Goal: Task Accomplishment & Management: Use online tool/utility

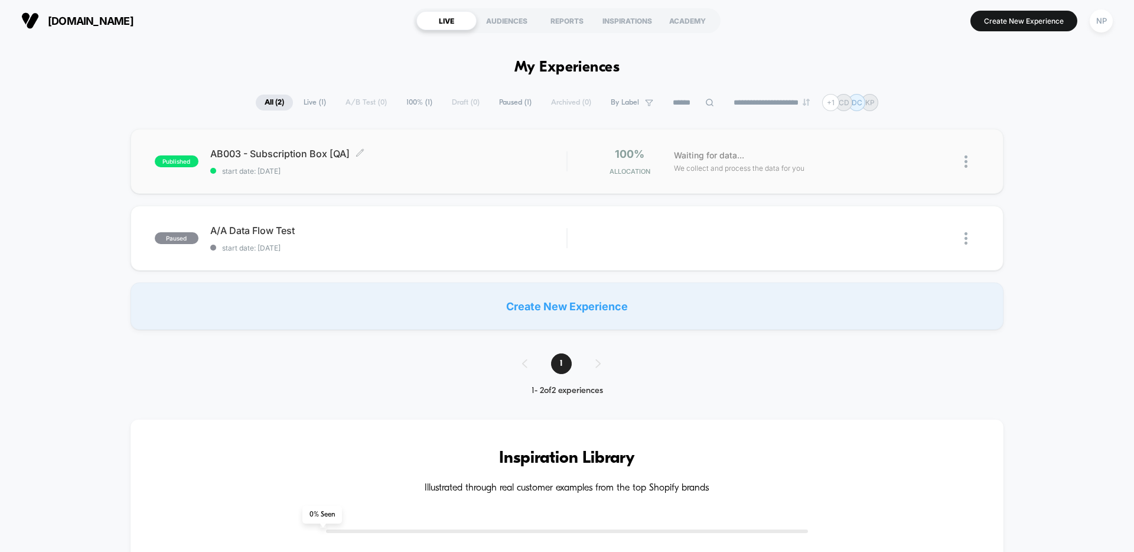
click at [451, 174] on span "start date: [DATE]" at bounding box center [388, 171] width 356 height 9
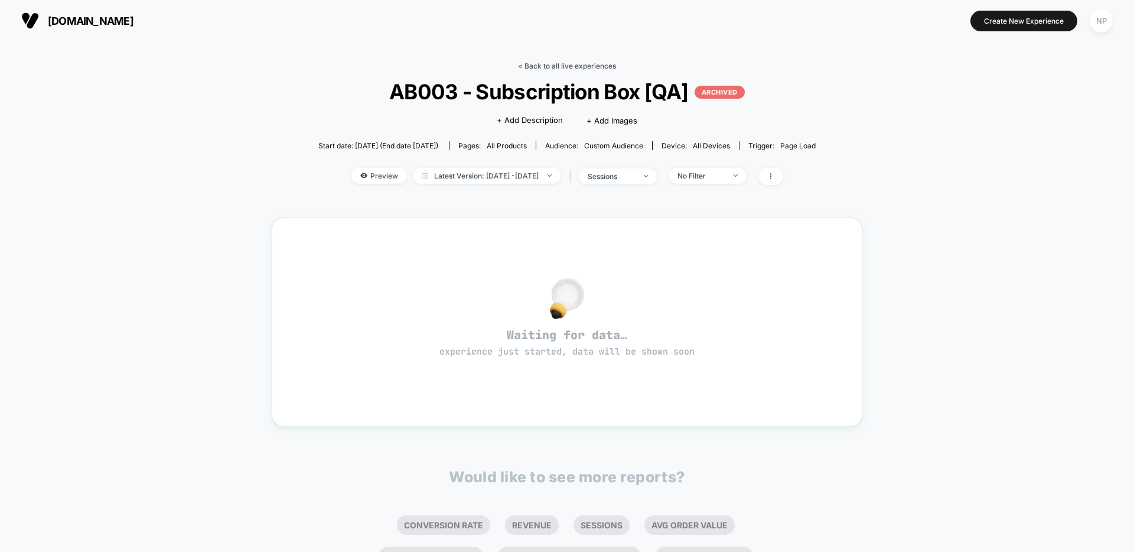
click at [560, 69] on link "< Back to all live experiences" at bounding box center [567, 65] width 98 height 9
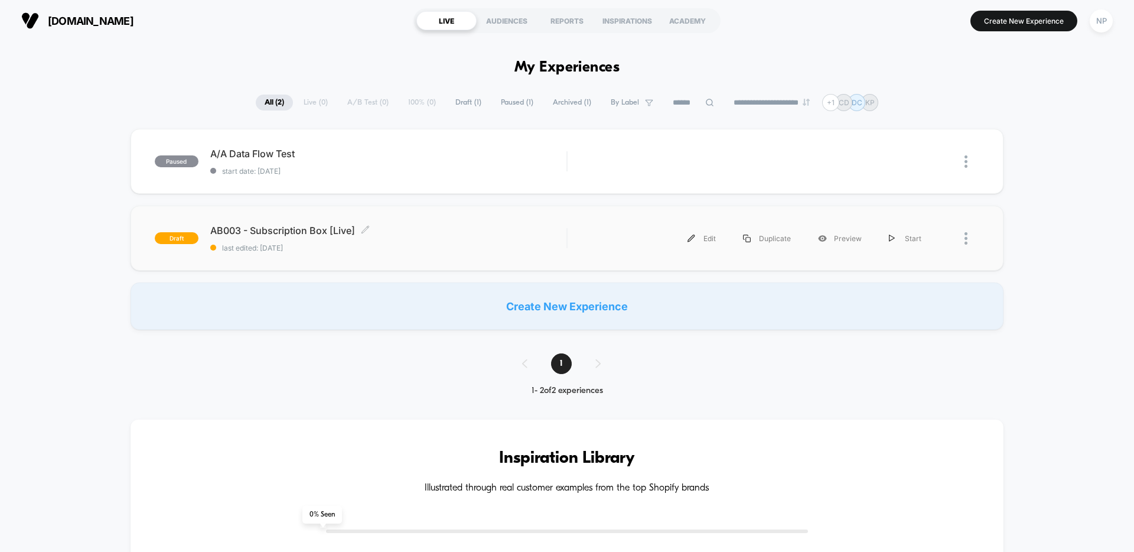
click at [521, 246] on span "last edited: [DATE]" at bounding box center [388, 247] width 356 height 9
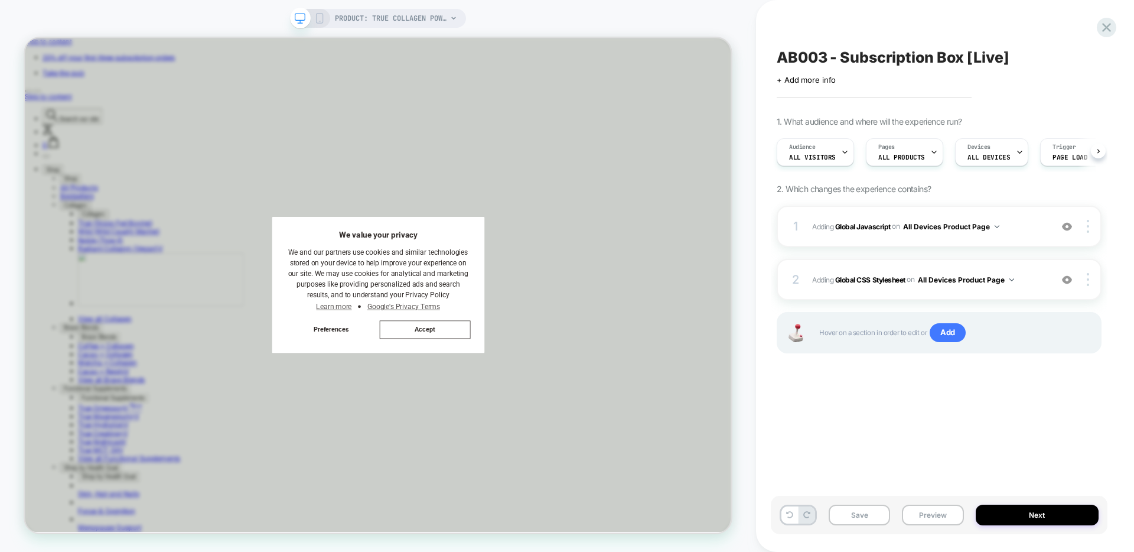
scroll to position [0, 1]
click at [1021, 516] on button "Next" at bounding box center [1037, 514] width 123 height 21
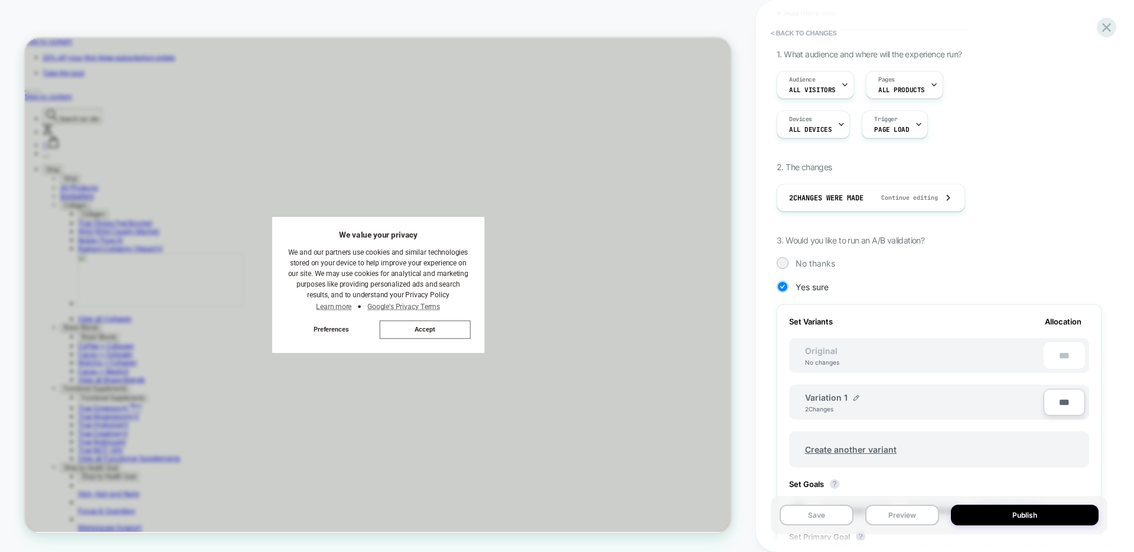
scroll to position [141, 0]
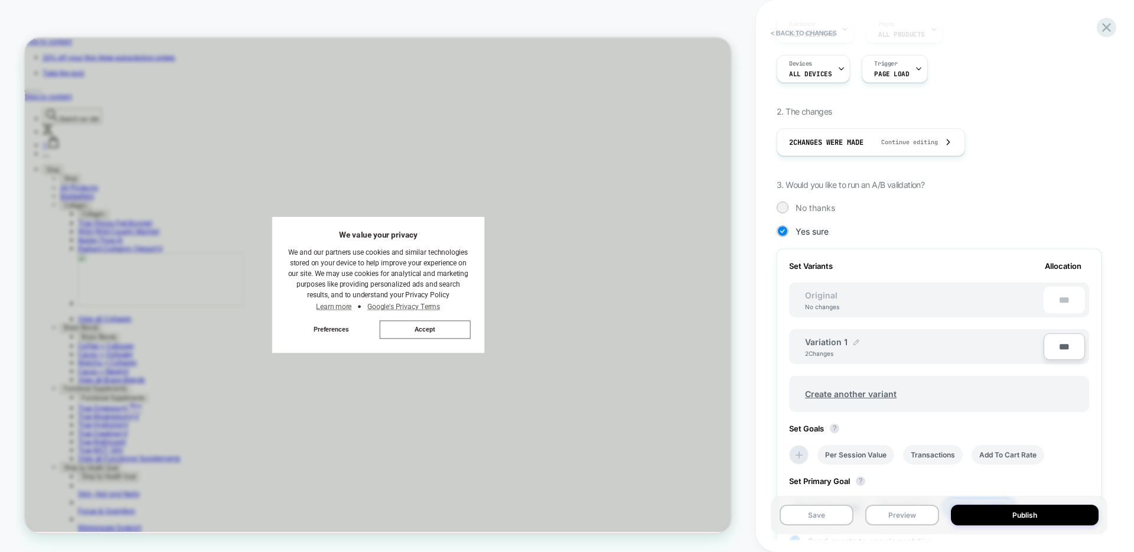
click at [856, 343] on img at bounding box center [856, 342] width 6 height 6
drag, startPoint x: 863, startPoint y: 351, endPoint x: 785, endPoint y: 351, distance: 78.0
click at [785, 351] on div "**********" at bounding box center [939, 423] width 325 height 348
click at [905, 349] on button at bounding box center [903, 348] width 12 height 12
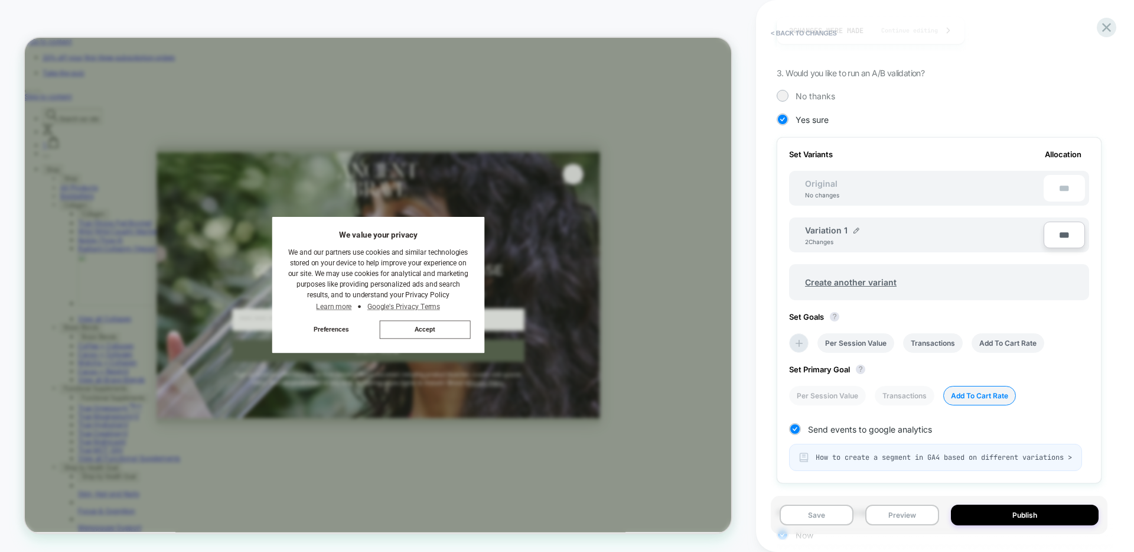
scroll to position [267, 0]
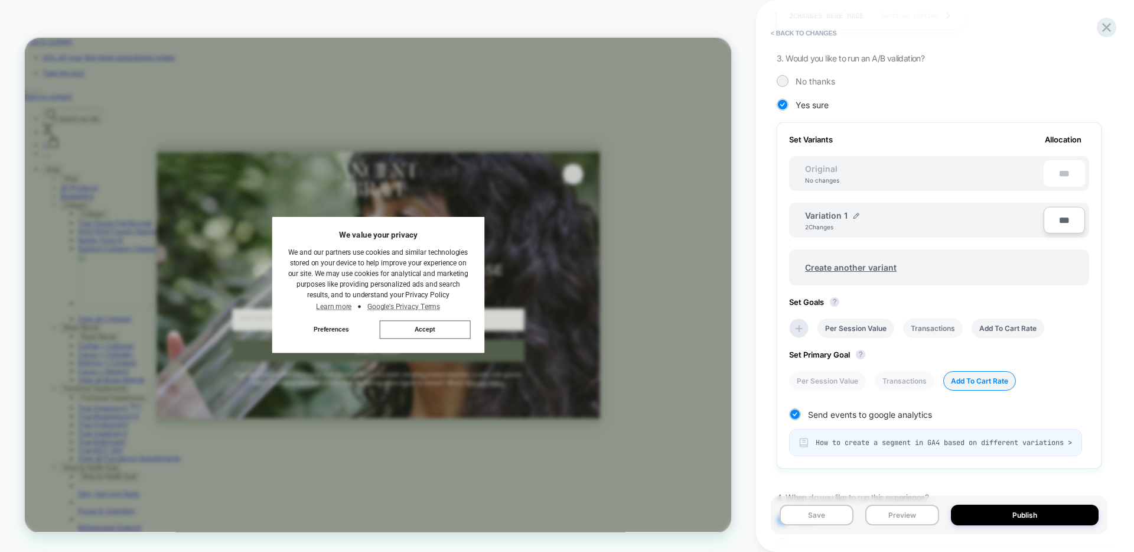
click at [922, 328] on li "Transactions" at bounding box center [933, 327] width 60 height 19
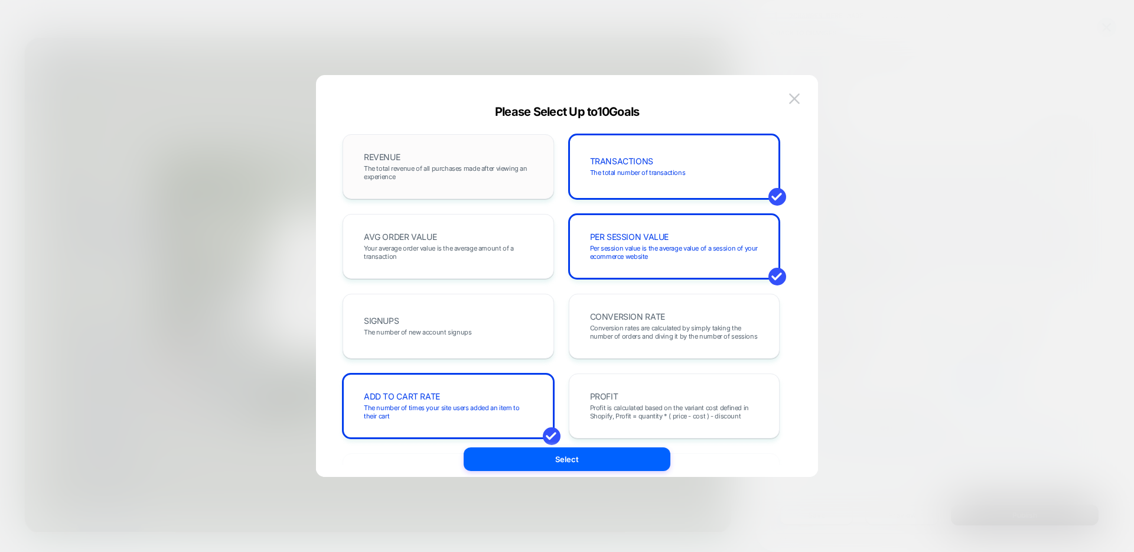
click at [494, 188] on div "REVENUE The total revenue of all purchases made after viewing an experience" at bounding box center [448, 166] width 211 height 65
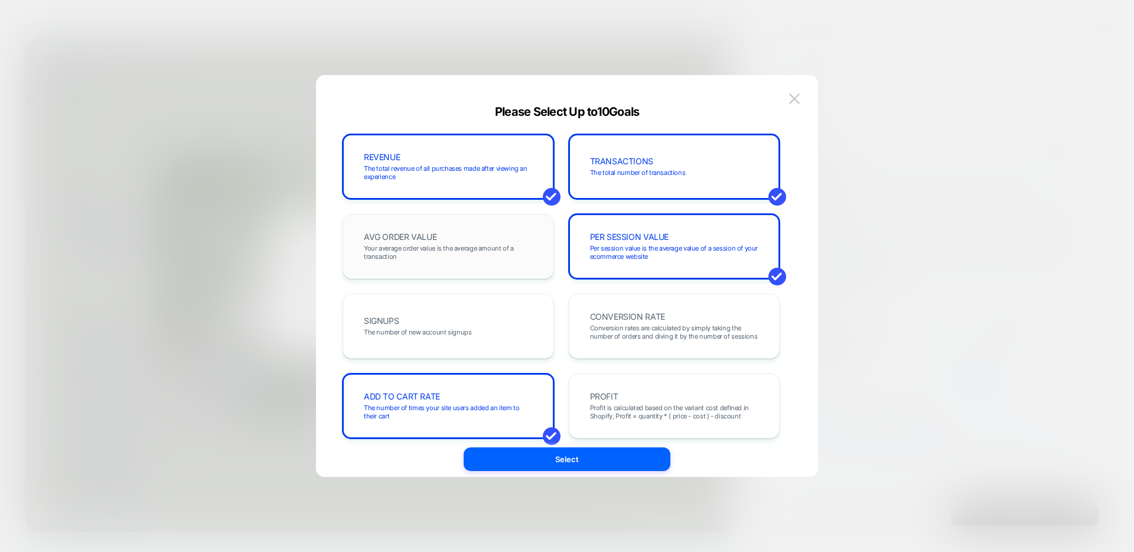
click at [487, 230] on div "AVG ORDER VALUE Your average order value is the average amount of a transaction" at bounding box center [448, 246] width 187 height 40
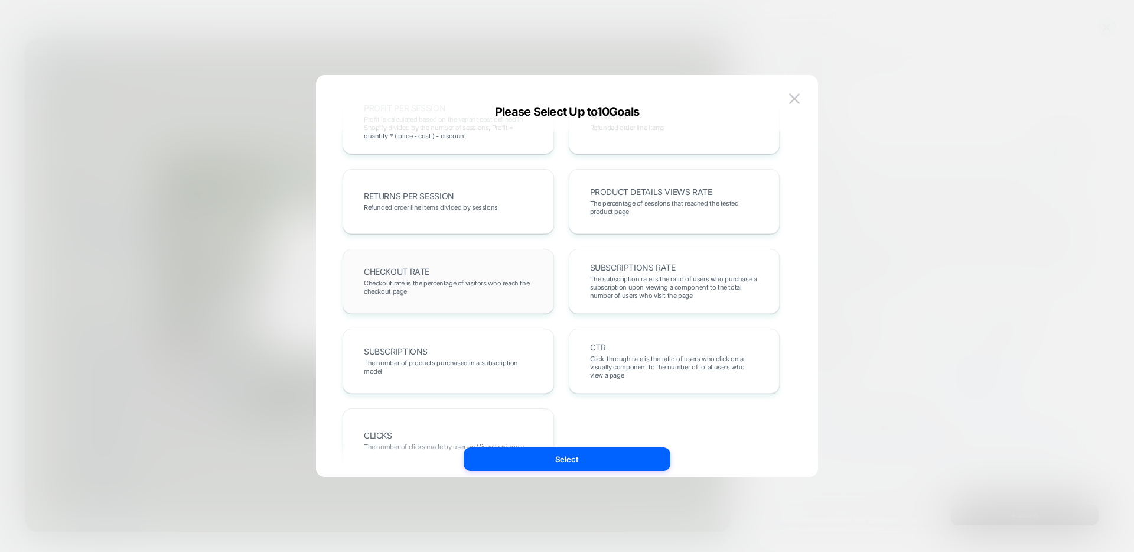
scroll to position [408, 0]
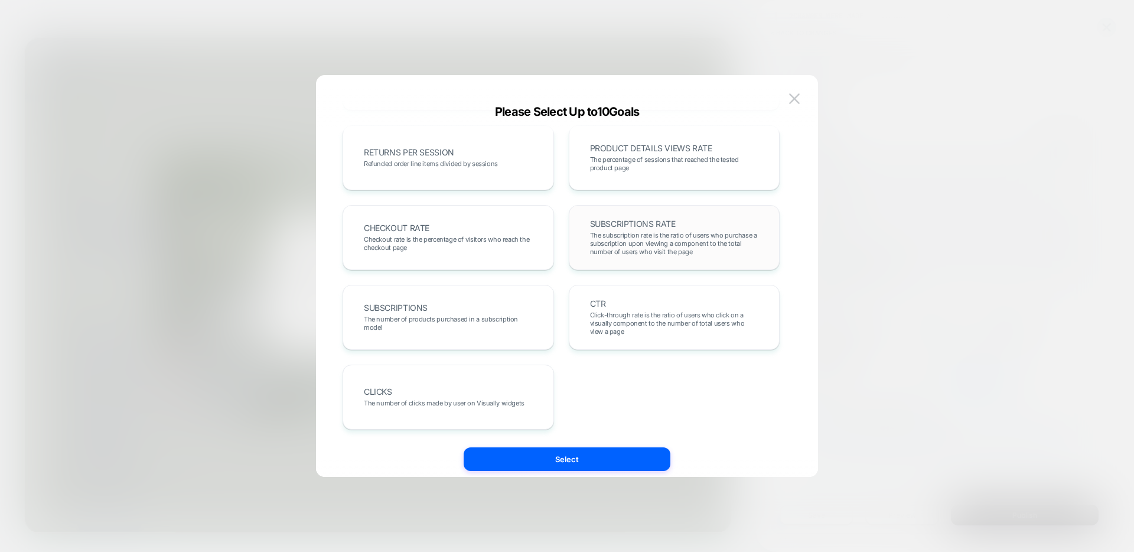
click at [684, 219] on div "SUBSCRIPTIONS RATE The subscription rate is the ratio of users who purchase a s…" at bounding box center [674, 237] width 187 height 40
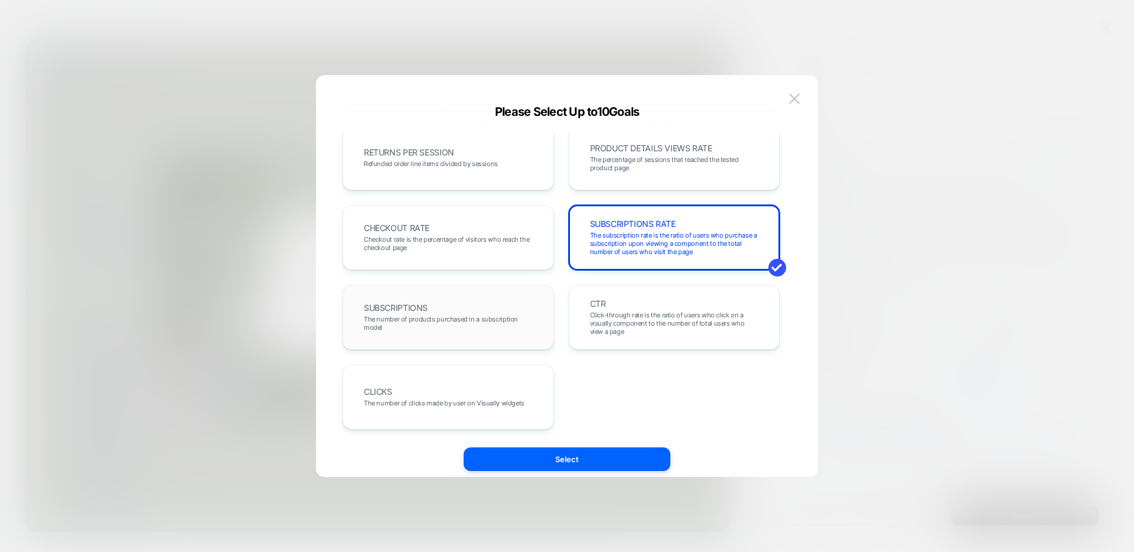
click at [508, 305] on div "SUBSCRIPTIONS The number of products purchased in a subscription model" at bounding box center [448, 317] width 187 height 40
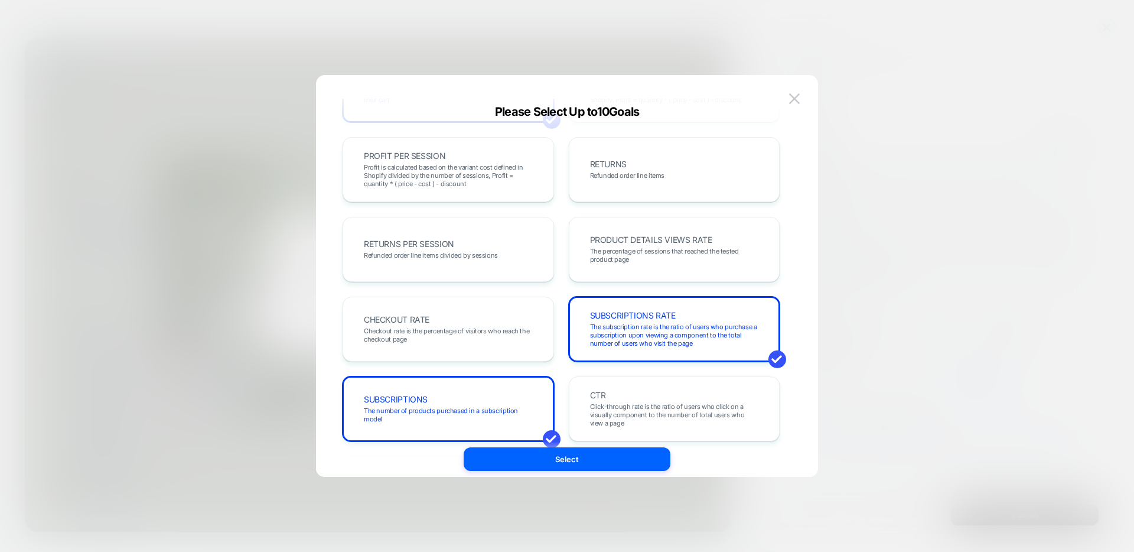
scroll to position [314, 0]
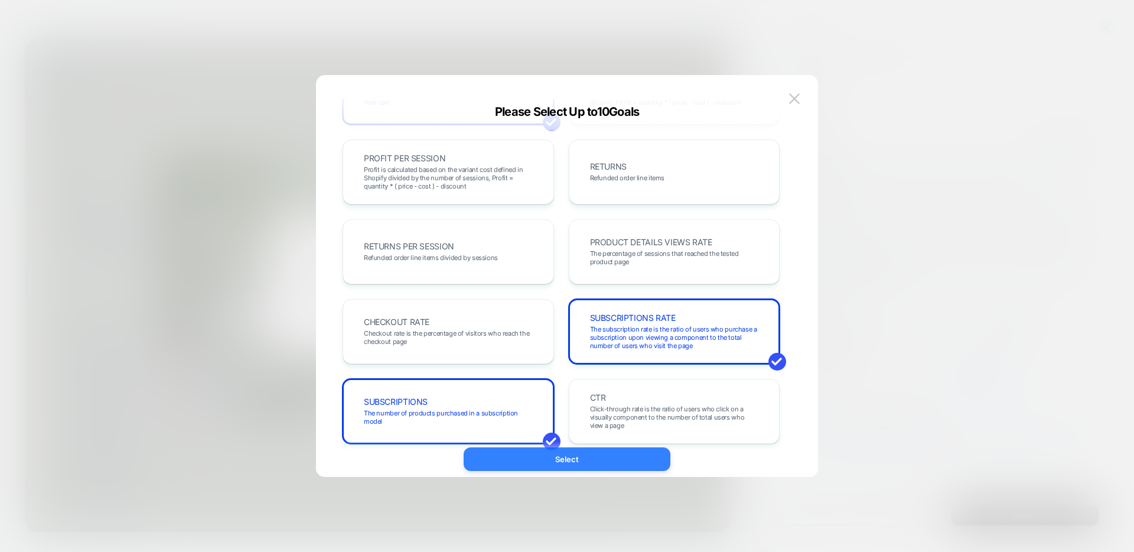
click at [600, 461] on button "Select" at bounding box center [567, 459] width 207 height 24
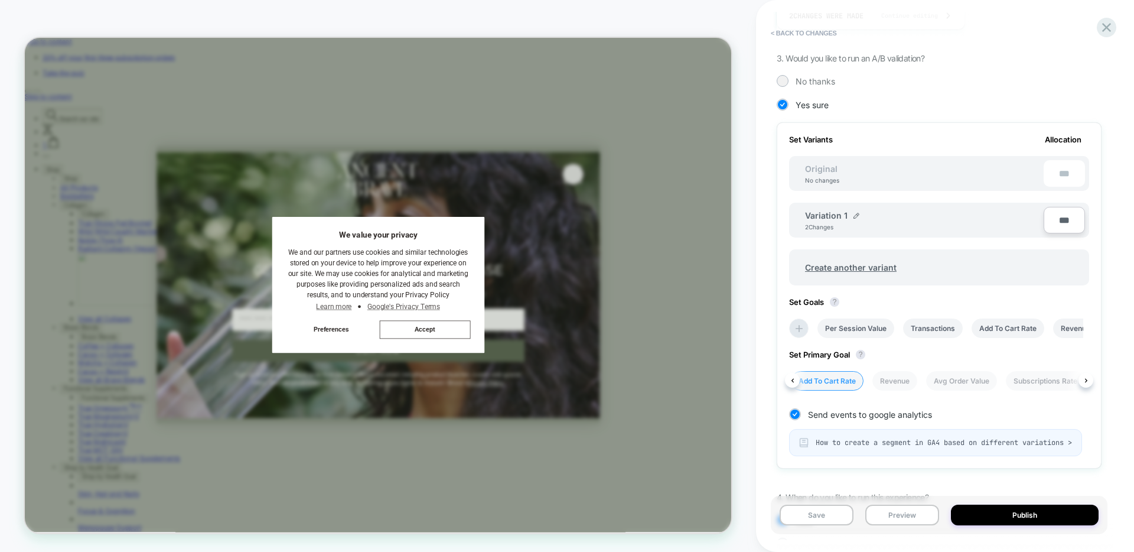
scroll to position [0, 0]
click at [920, 380] on li "Transactions" at bounding box center [905, 380] width 60 height 19
click at [1006, 514] on button "Publish" at bounding box center [1025, 514] width 148 height 21
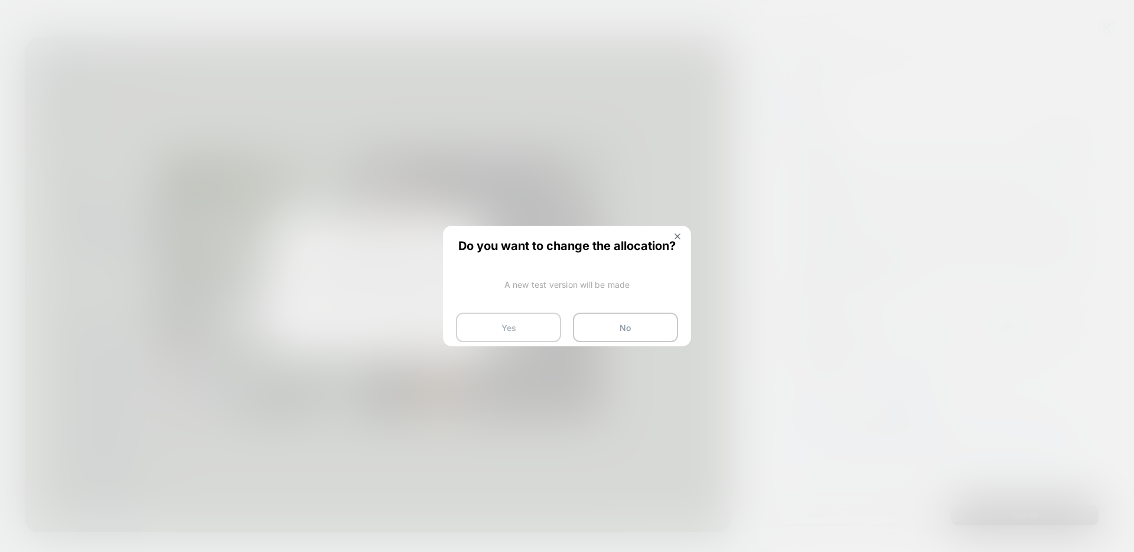
click at [534, 330] on button "Yes" at bounding box center [508, 327] width 105 height 30
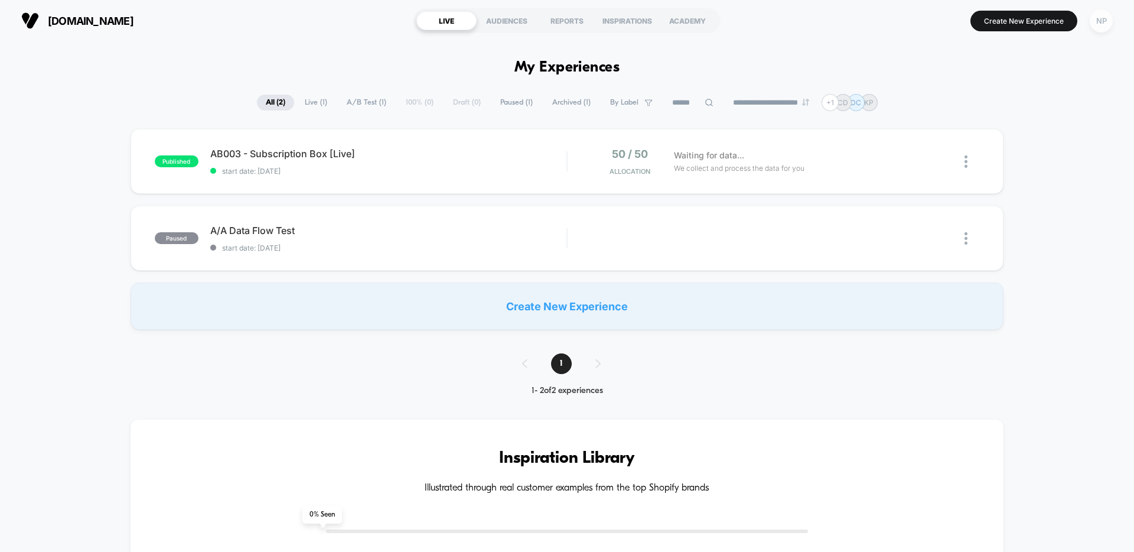
click at [1097, 28] on div "NP" at bounding box center [1101, 20] width 23 height 23
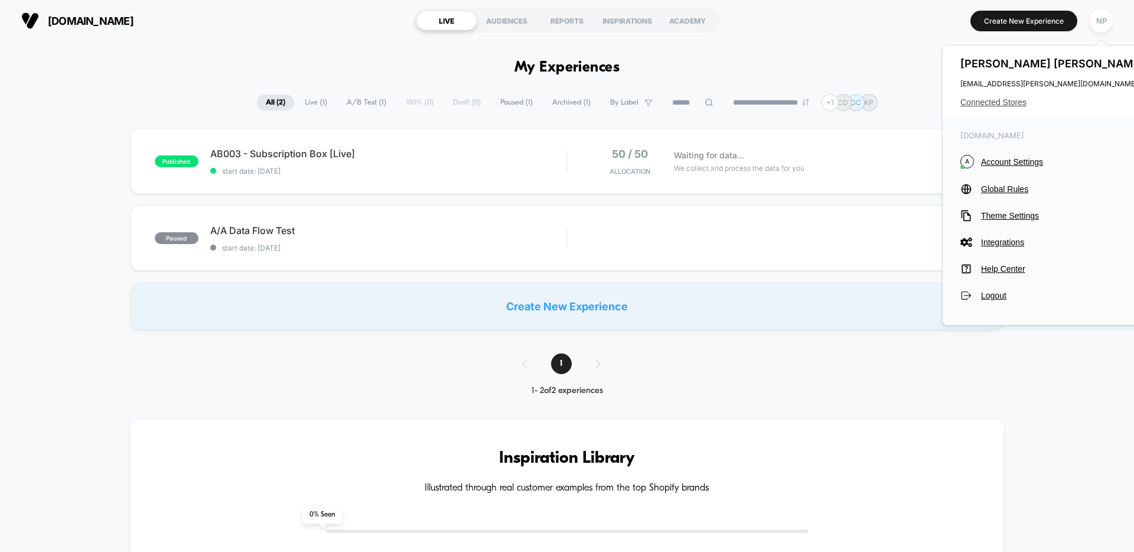
click at [1014, 100] on span "Connected Stores" at bounding box center [1053, 101] width 187 height 9
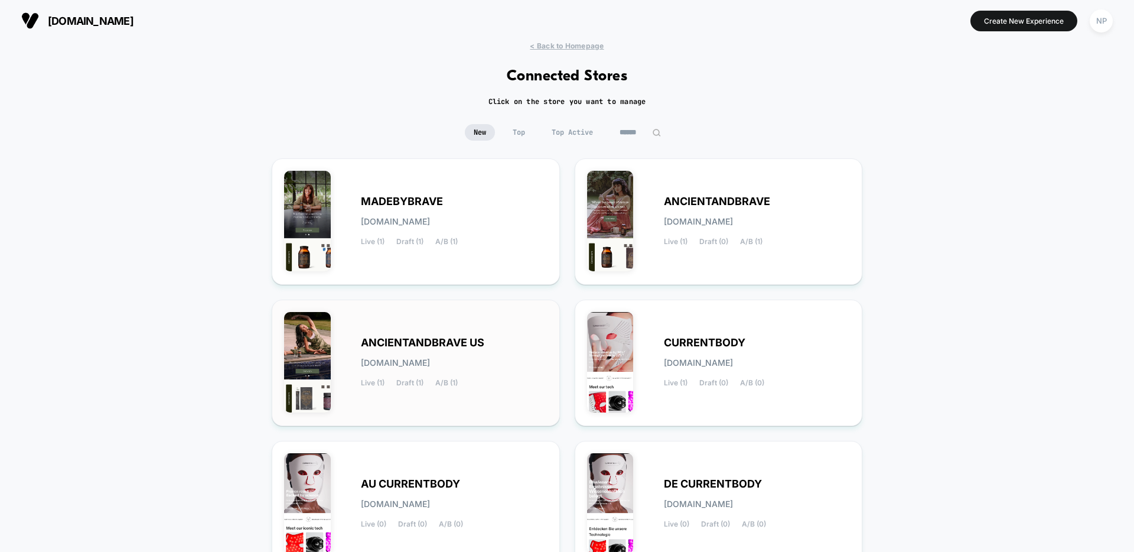
click at [511, 332] on div "ANCIENTANDBRAVE US [DOMAIN_NAME] Live (1) Draft (1) A/B (1)" at bounding box center [415, 363] width 263 height 102
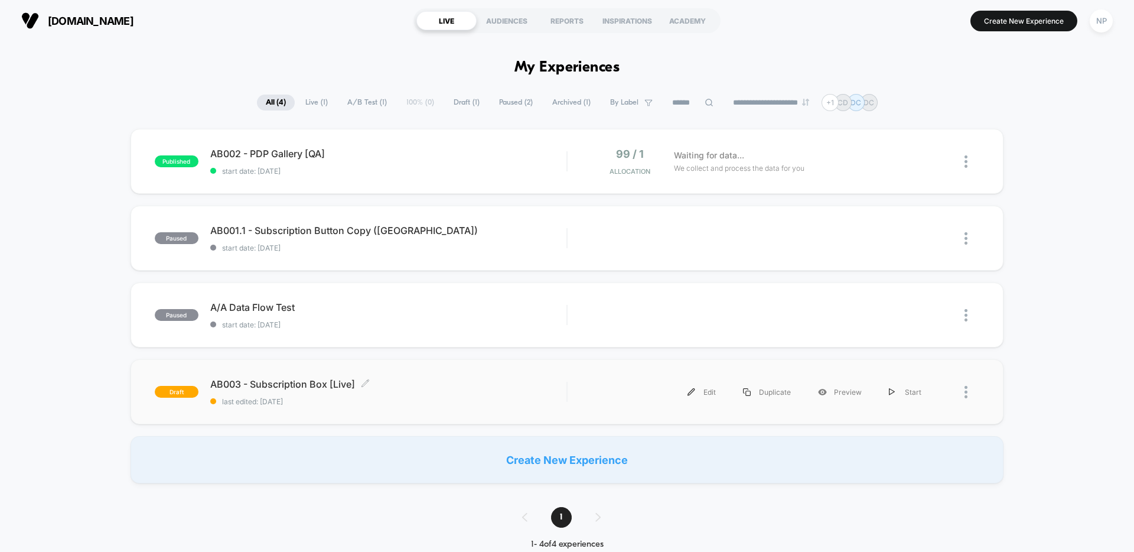
click at [471, 397] on span "last edited: [DATE]" at bounding box center [388, 401] width 356 height 9
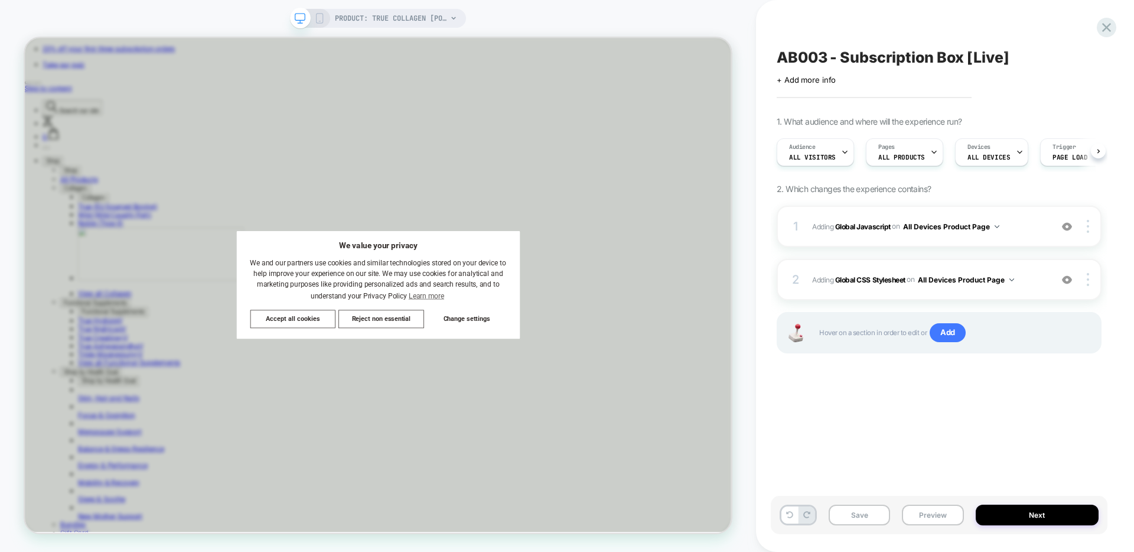
scroll to position [0, 1]
click at [1035, 519] on button "Next" at bounding box center [1037, 514] width 123 height 21
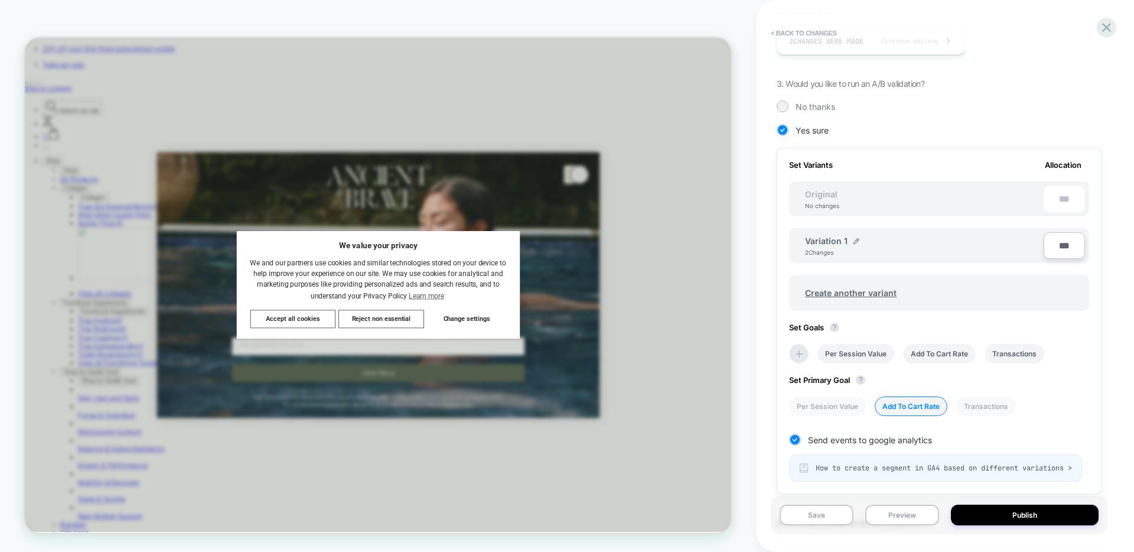
scroll to position [243, 0]
click at [981, 405] on li "Transactions" at bounding box center [986, 404] width 60 height 19
click at [796, 356] on icon at bounding box center [799, 353] width 12 height 12
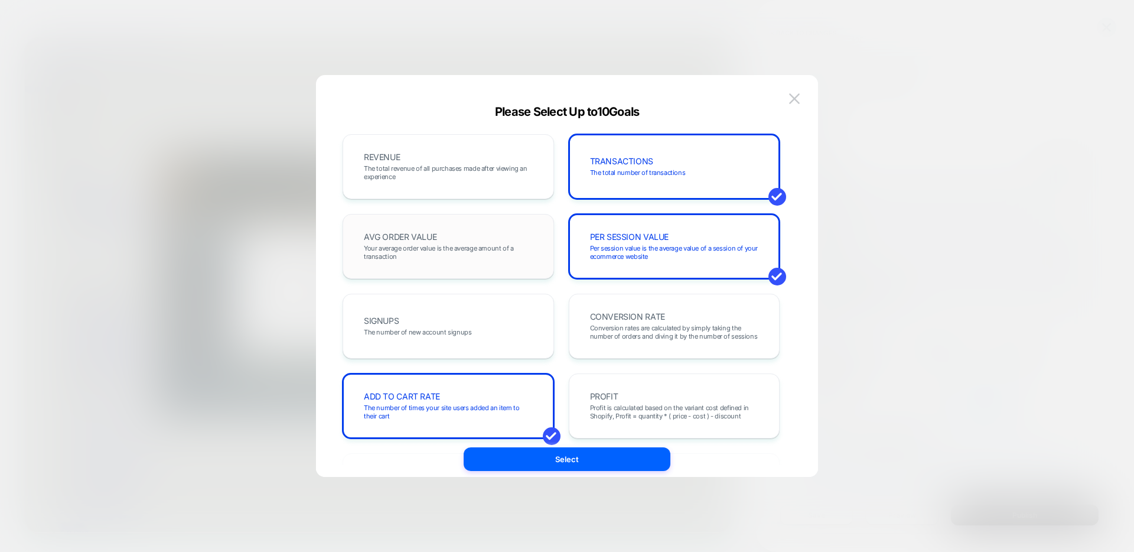
click at [406, 252] on span "Your average order value is the average amount of a transaction" at bounding box center [448, 252] width 169 height 17
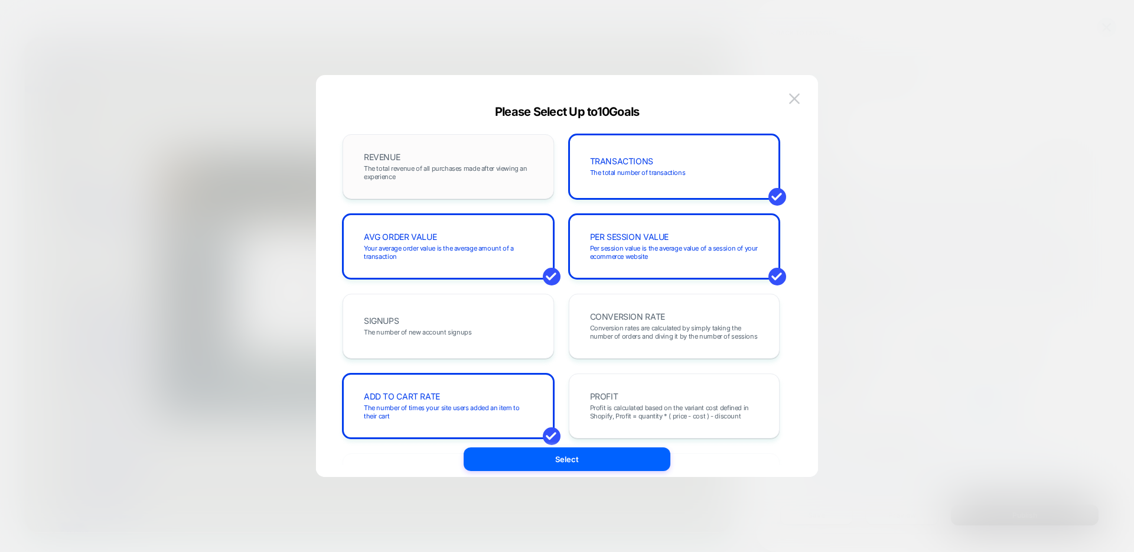
click at [420, 160] on div "REVENUE The total revenue of all purchases made after viewing an experience" at bounding box center [448, 166] width 187 height 40
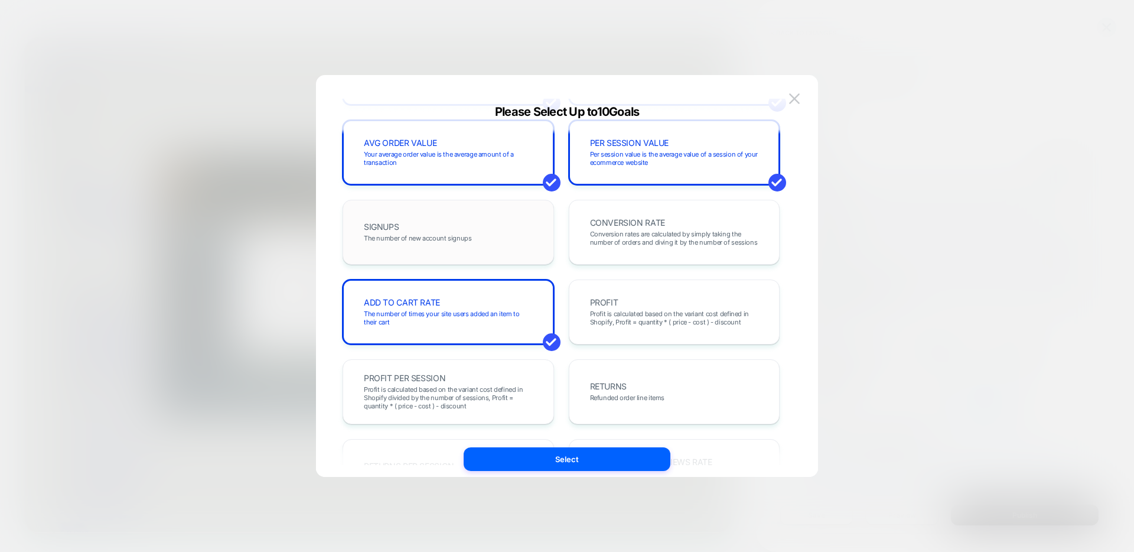
scroll to position [89, 0]
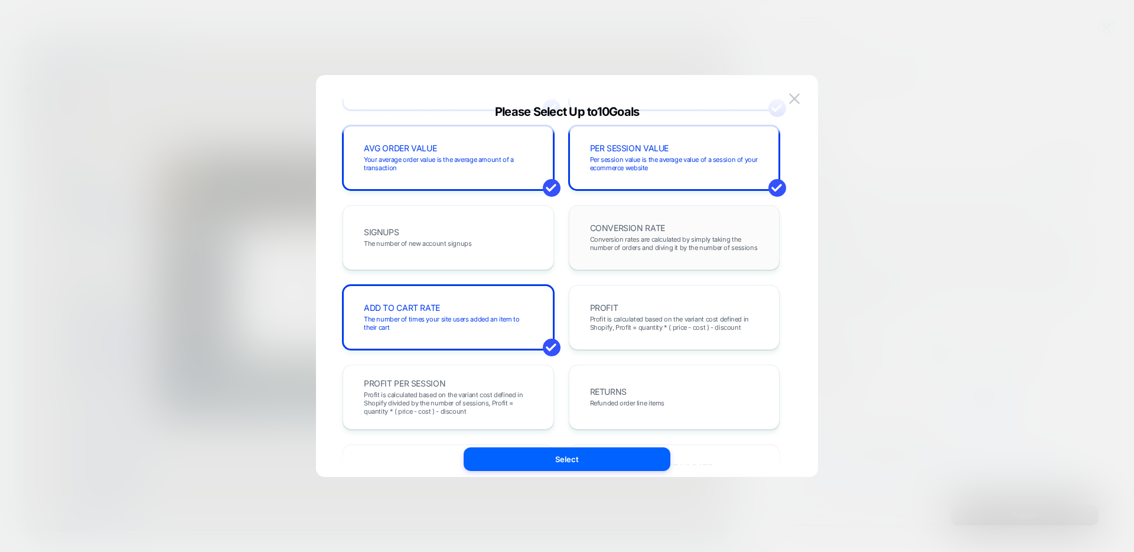
click at [615, 266] on div "CONVERSION RATE Conversion rates are calculated by simply taking the number of …" at bounding box center [674, 237] width 211 height 65
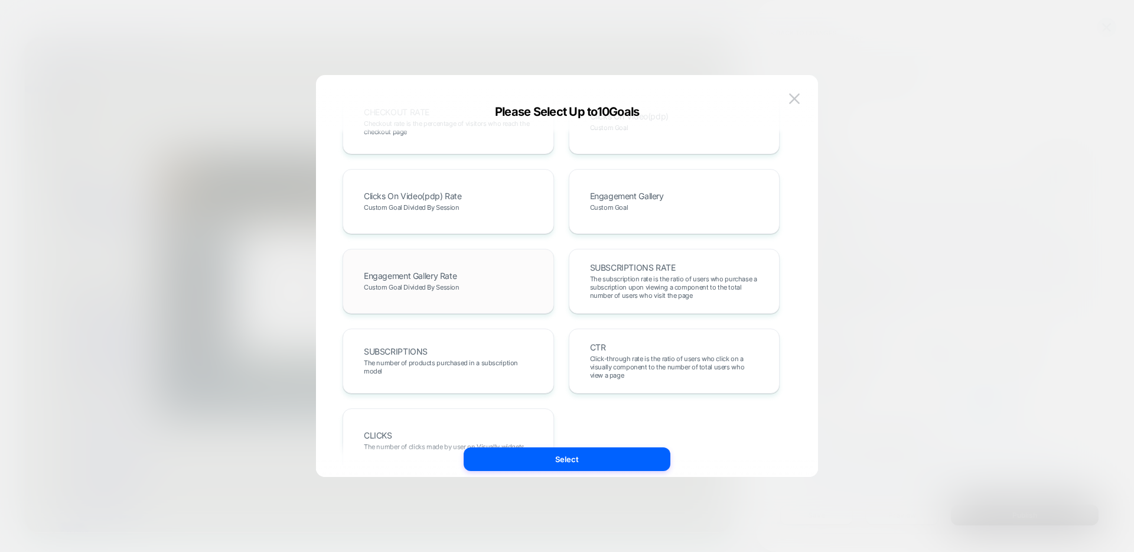
scroll to position [540, 0]
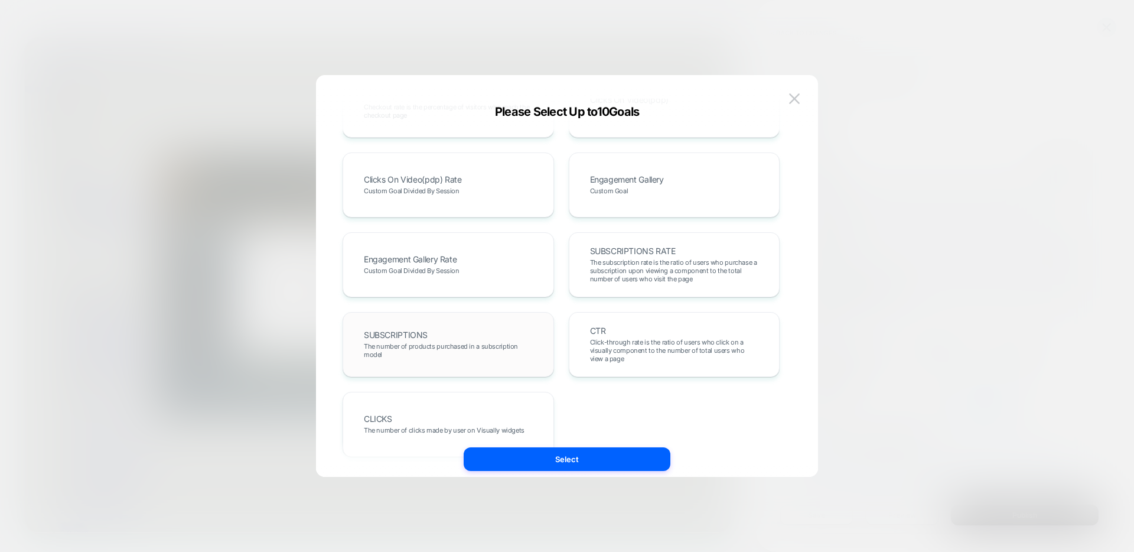
click at [452, 351] on span "The number of products purchased in a subscription model" at bounding box center [448, 350] width 169 height 17
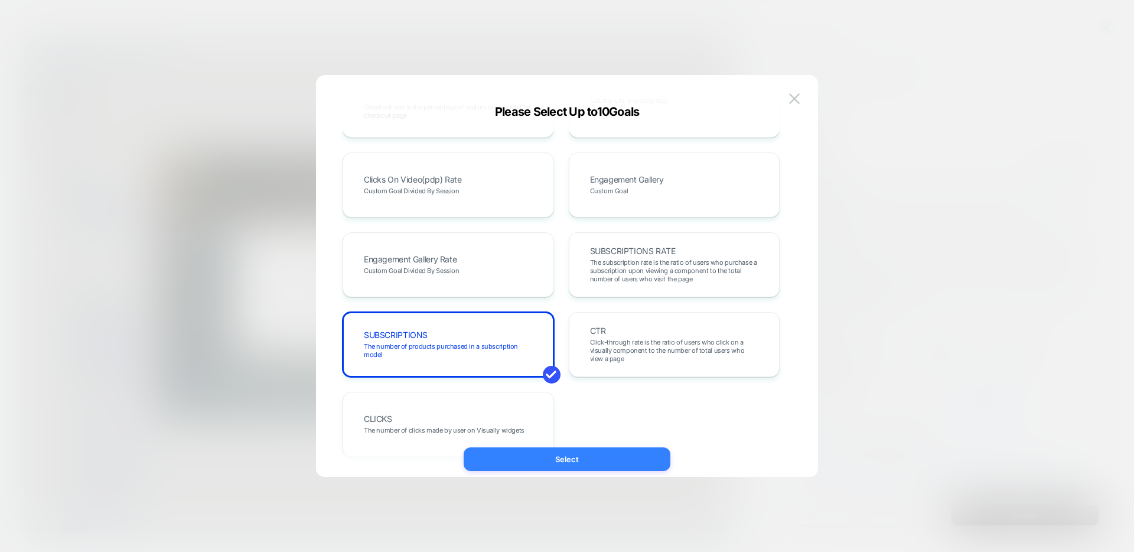
click at [553, 452] on button "Select" at bounding box center [567, 459] width 207 height 24
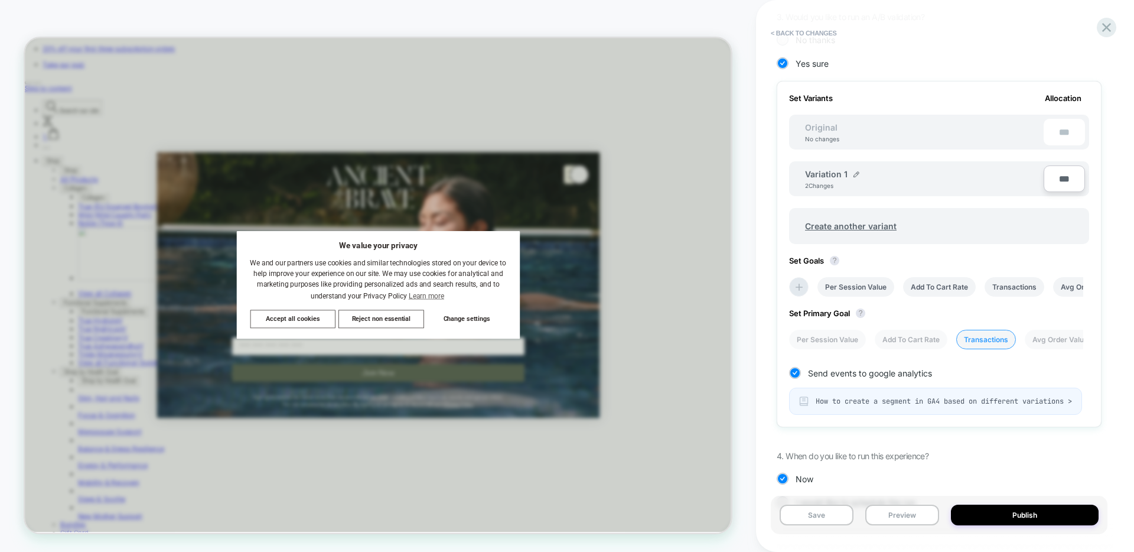
scroll to position [325, 0]
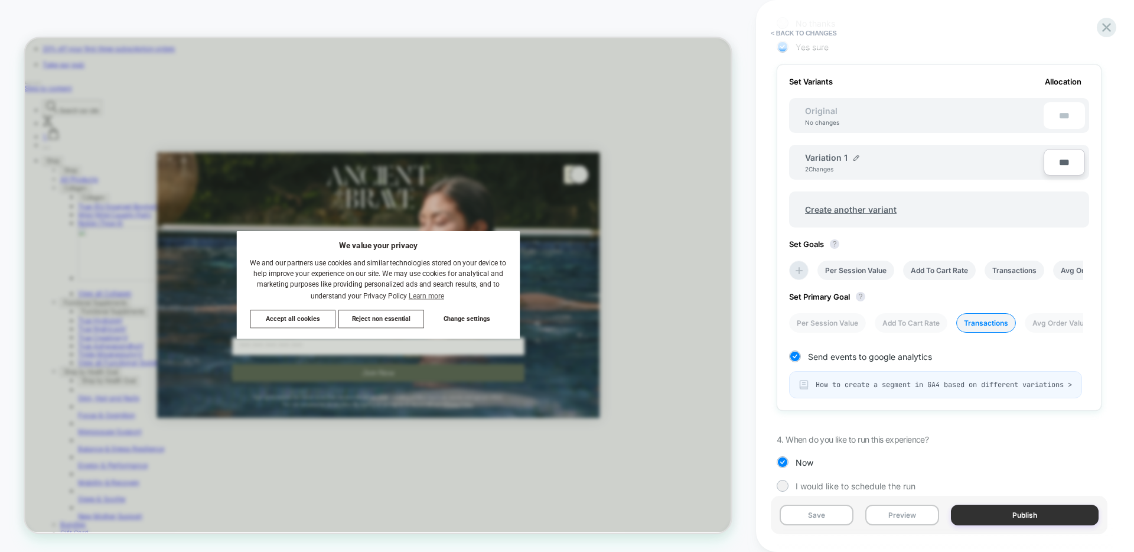
click at [999, 511] on button "Publish" at bounding box center [1025, 514] width 148 height 21
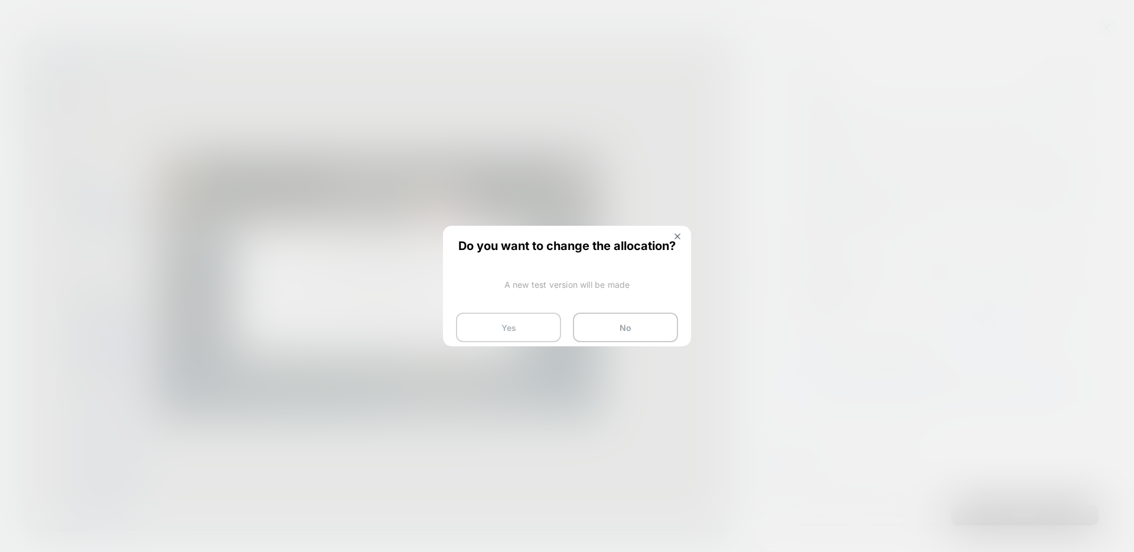
click at [537, 330] on button "Yes" at bounding box center [508, 327] width 105 height 30
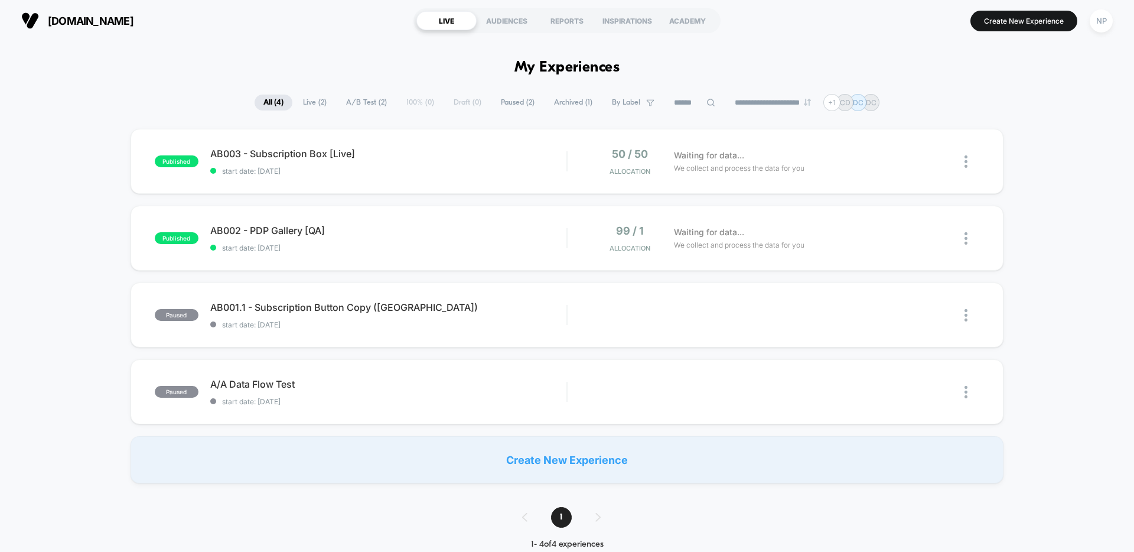
drag, startPoint x: 1097, startPoint y: 17, endPoint x: 1080, endPoint y: 50, distance: 36.4
click at [1102, 26] on div "NP" at bounding box center [1101, 20] width 23 height 23
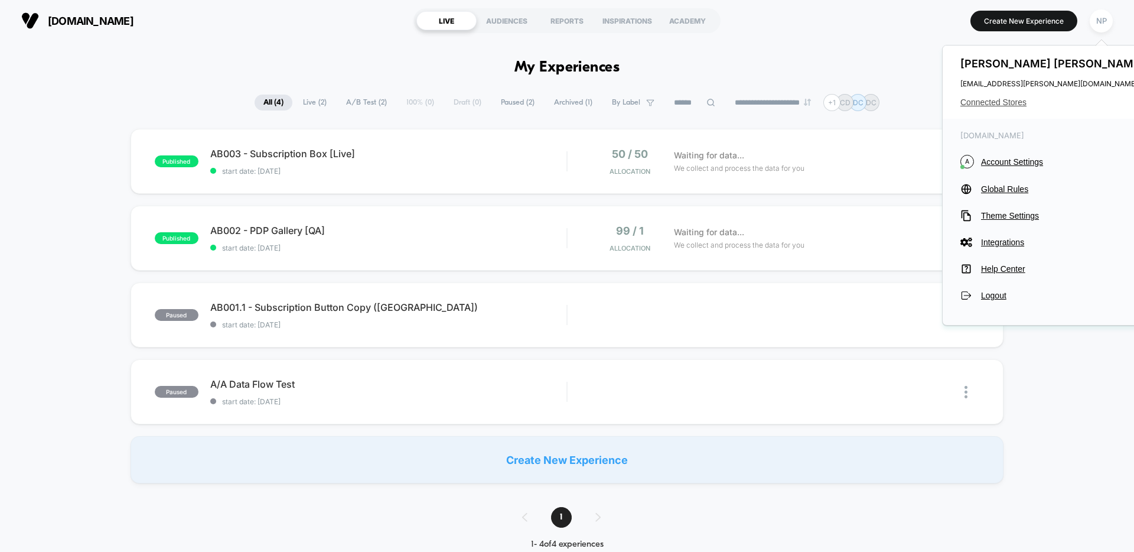
click at [1017, 103] on span "Connected Stores" at bounding box center [1053, 101] width 187 height 9
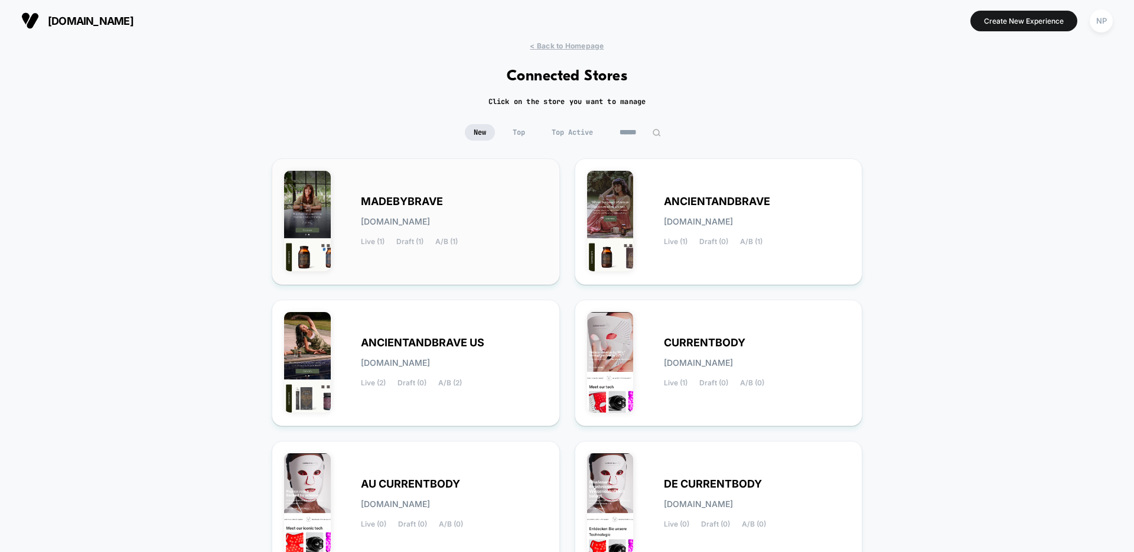
click at [405, 210] on div "MADEBYBRAVE [DOMAIN_NAME] Live (1) Draft (1) A/B (1)" at bounding box center [454, 221] width 187 height 48
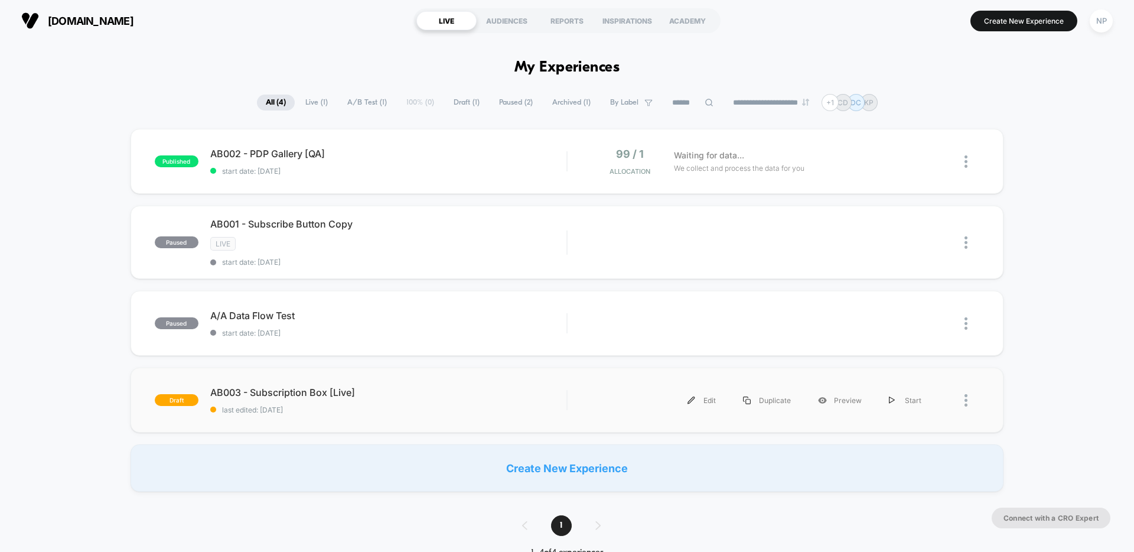
click at [459, 382] on div "draft AB003 - Subscription Box [Live] last edited: [DATE] Edit Duplicate Previe…" at bounding box center [567, 399] width 873 height 65
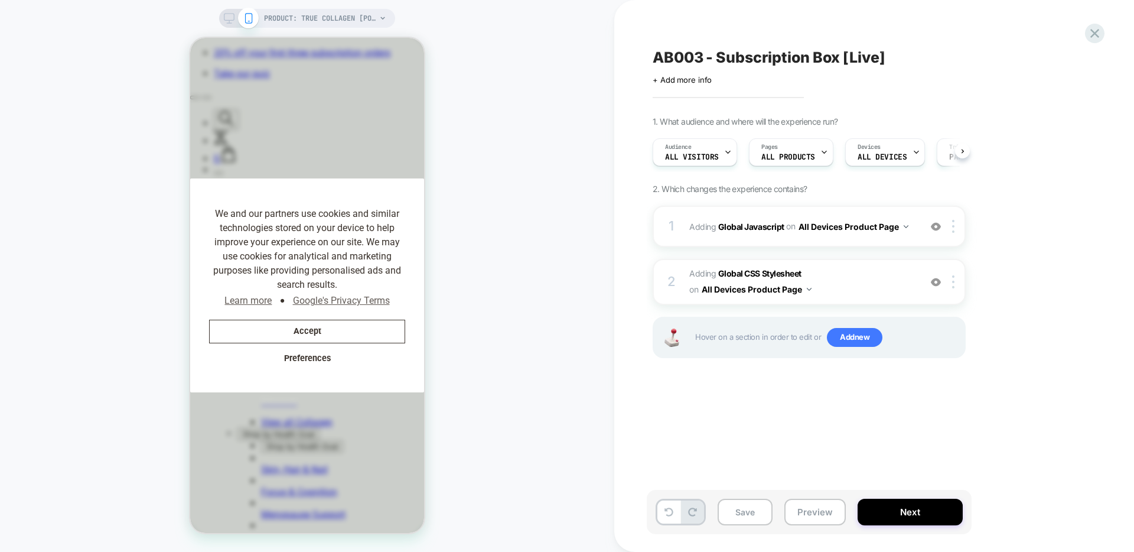
scroll to position [0, 1]
click at [924, 508] on button "Next" at bounding box center [910, 511] width 105 height 27
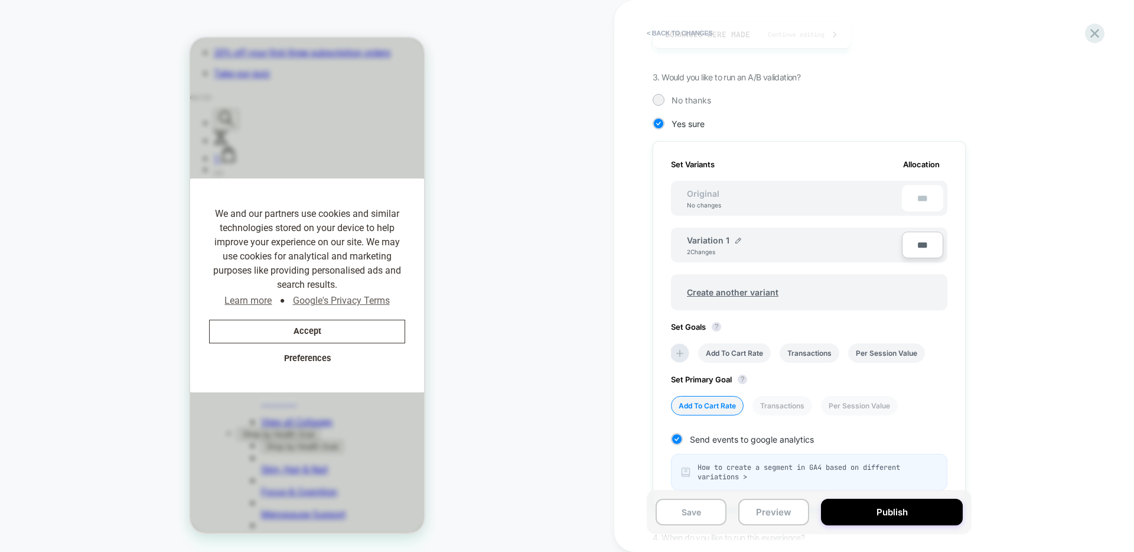
scroll to position [232, 0]
click at [791, 410] on li "Transactions" at bounding box center [782, 404] width 60 height 19
click at [677, 353] on icon at bounding box center [680, 352] width 12 height 12
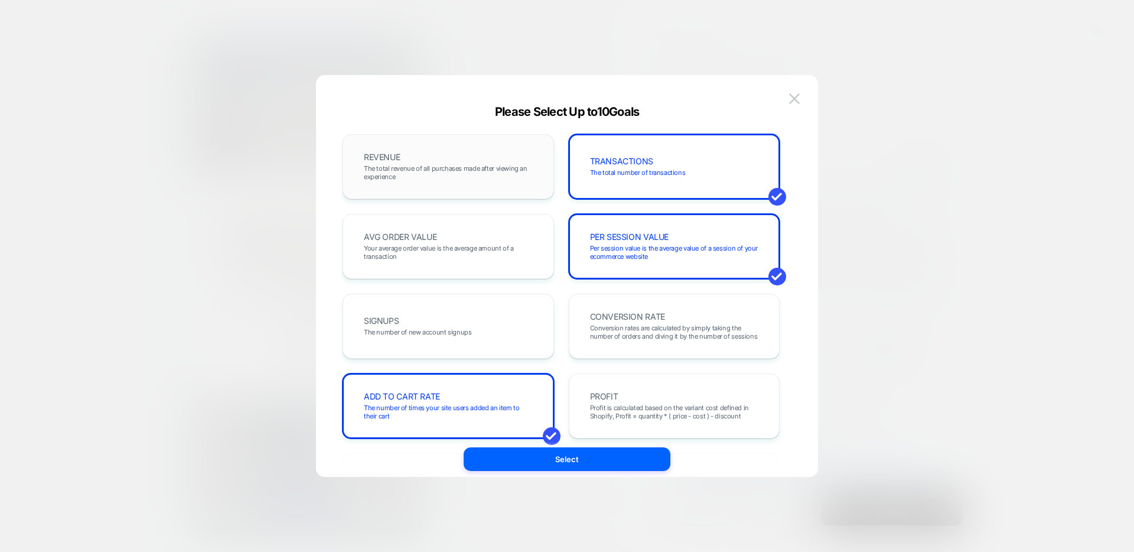
scroll to position [0, 485]
click at [449, 177] on span "The total revenue of all purchases made after viewing an experience" at bounding box center [448, 172] width 169 height 17
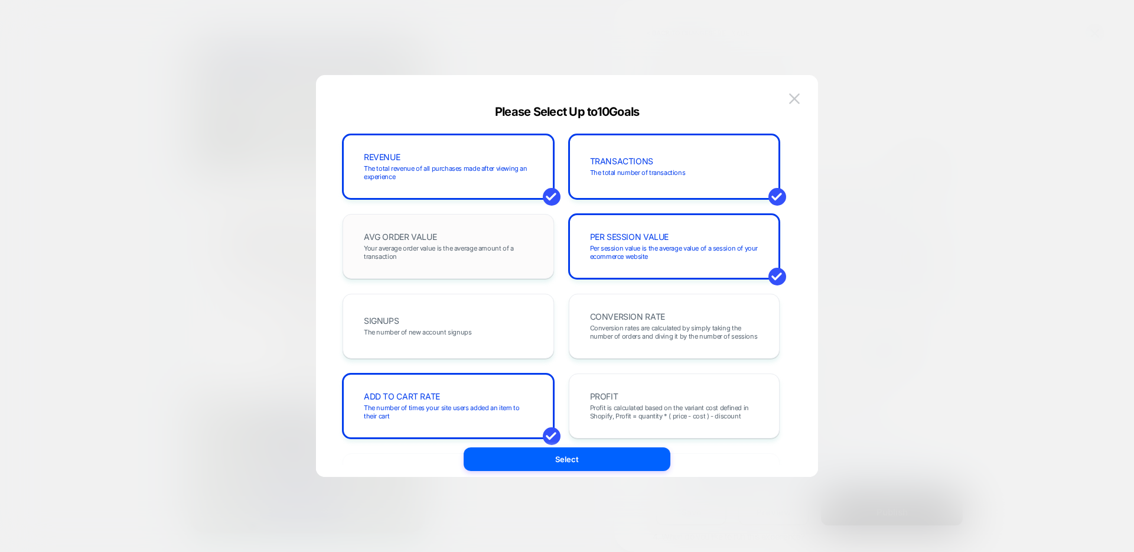
click at [468, 259] on span "Your average order value is the average amount of a transaction" at bounding box center [448, 252] width 169 height 17
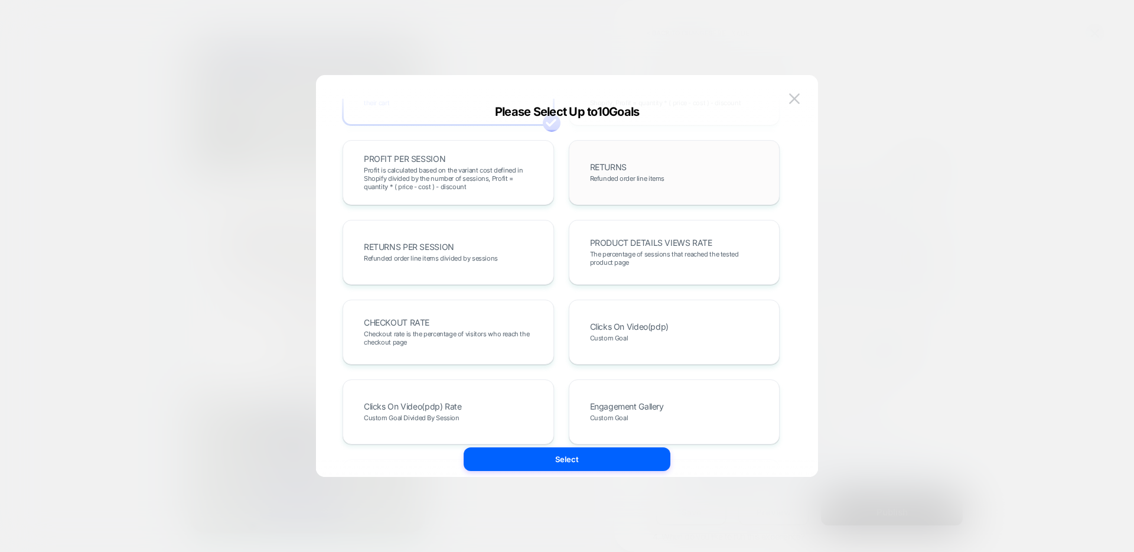
scroll to position [0, 0]
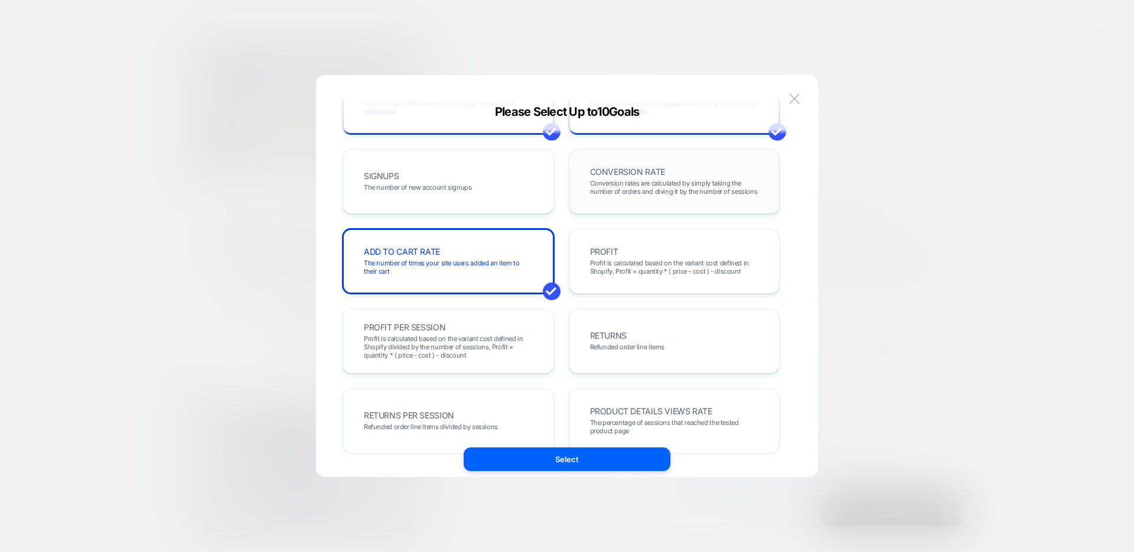
click at [654, 179] on span "Conversion rates are calculated by simply taking the number of orders and divin…" at bounding box center [674, 187] width 169 height 17
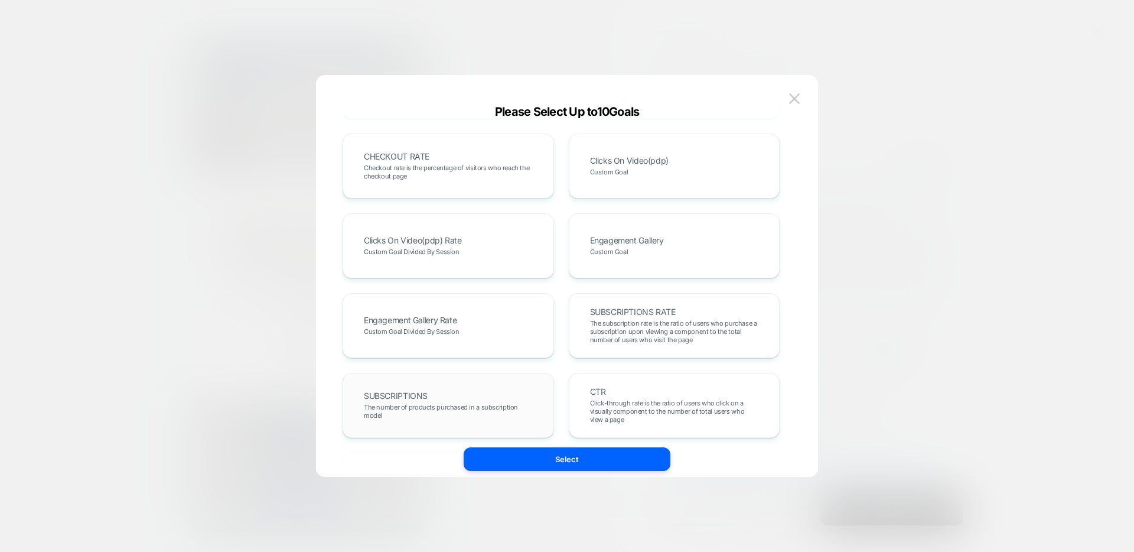
click at [445, 397] on div "SUBSCRIPTIONS The number of products purchased in a subscription model" at bounding box center [448, 405] width 187 height 40
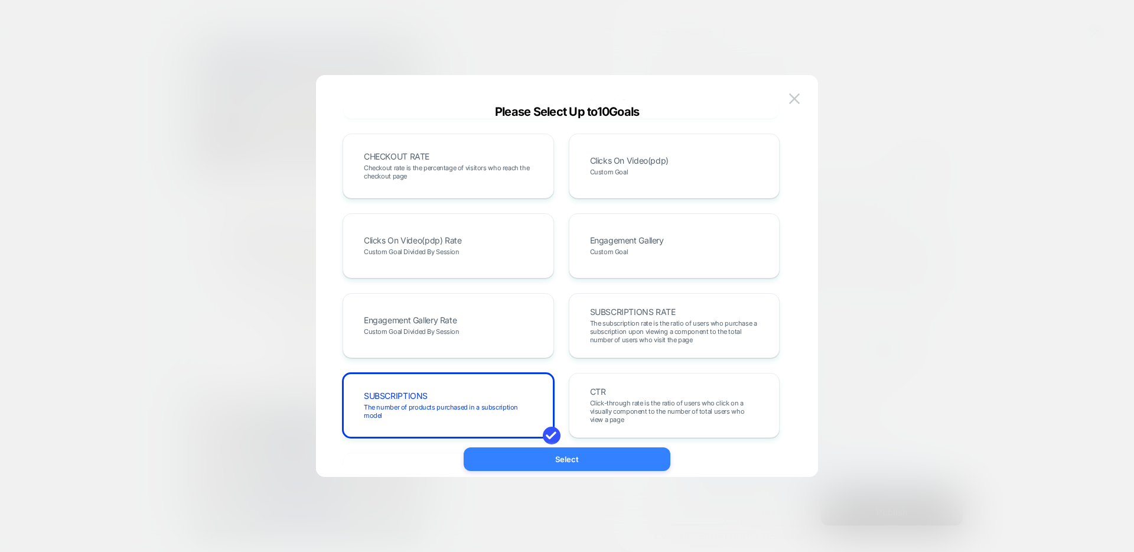
click at [563, 458] on button "Select" at bounding box center [567, 459] width 207 height 24
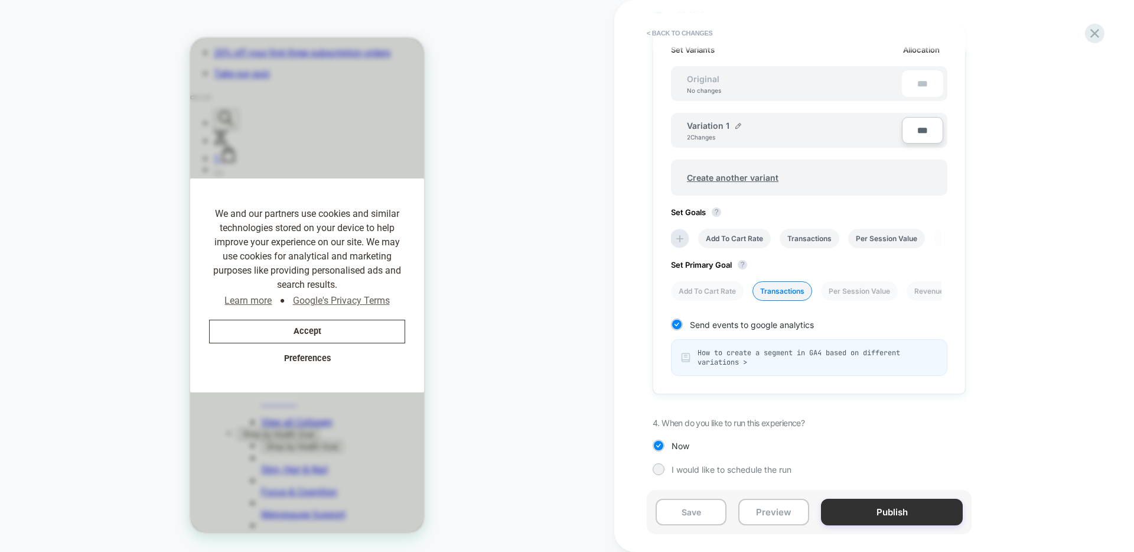
click at [875, 501] on button "Publish" at bounding box center [892, 511] width 142 height 27
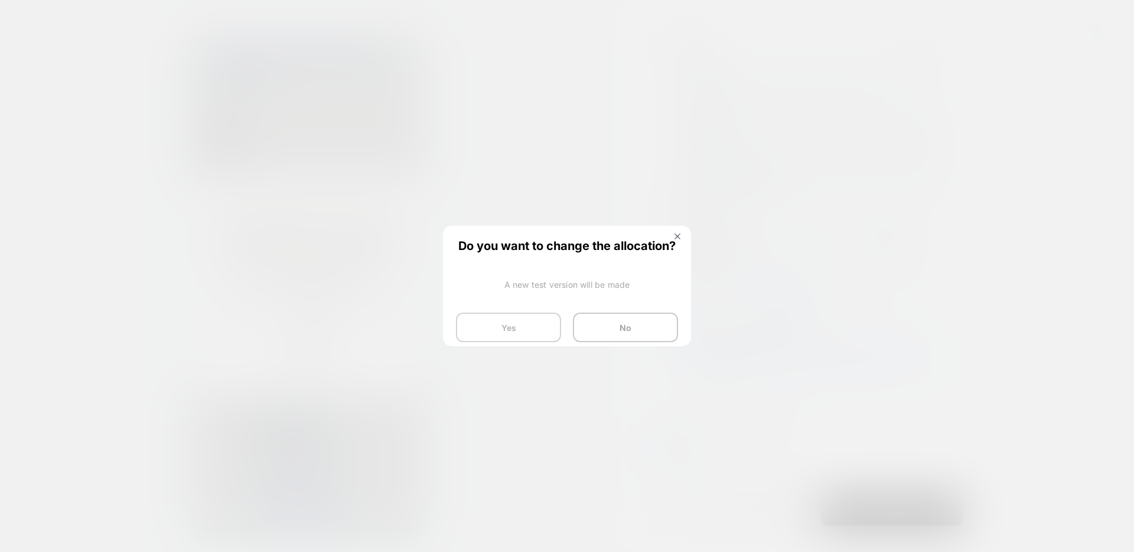
drag, startPoint x: 525, startPoint y: 322, endPoint x: 536, endPoint y: 323, distance: 11.3
click at [525, 322] on button "Yes" at bounding box center [508, 327] width 105 height 30
